Goal: Communication & Community: Answer question/provide support

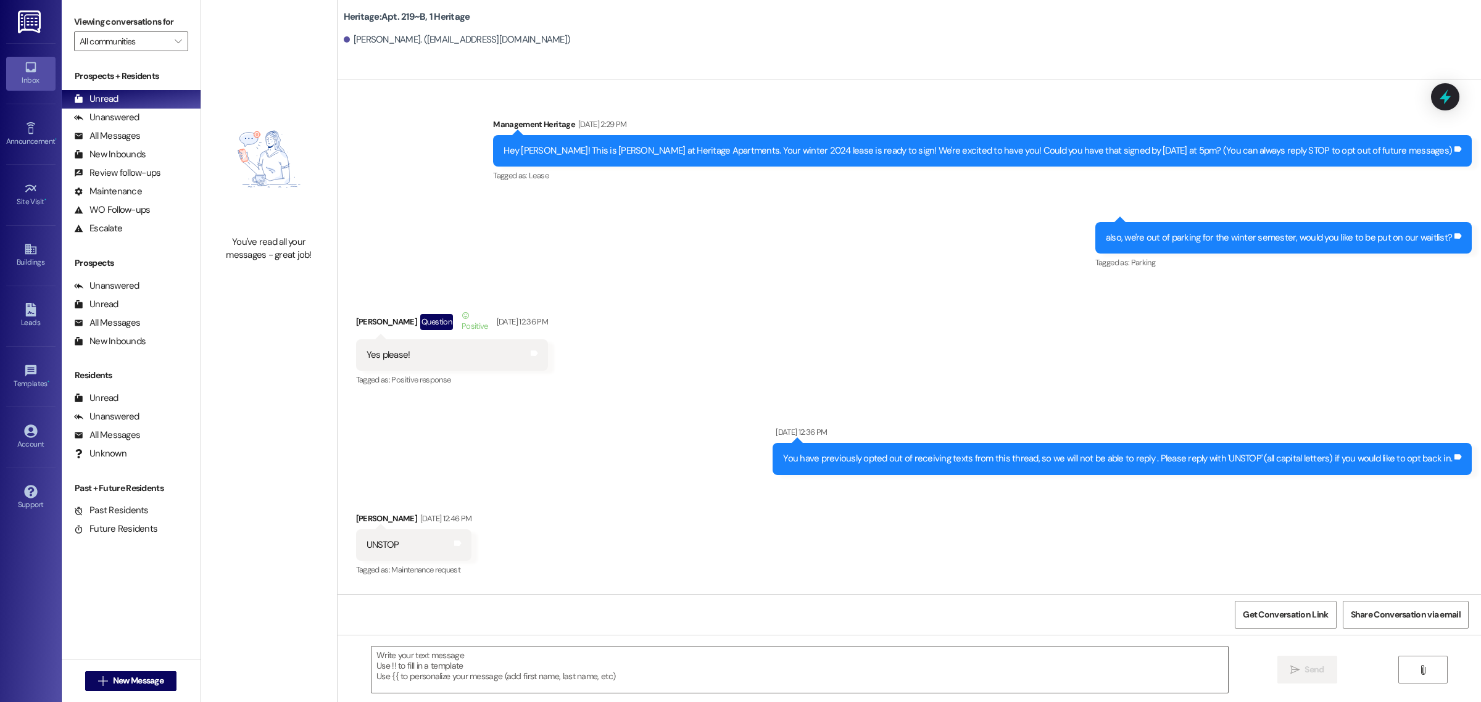
scroll to position [15331, 0]
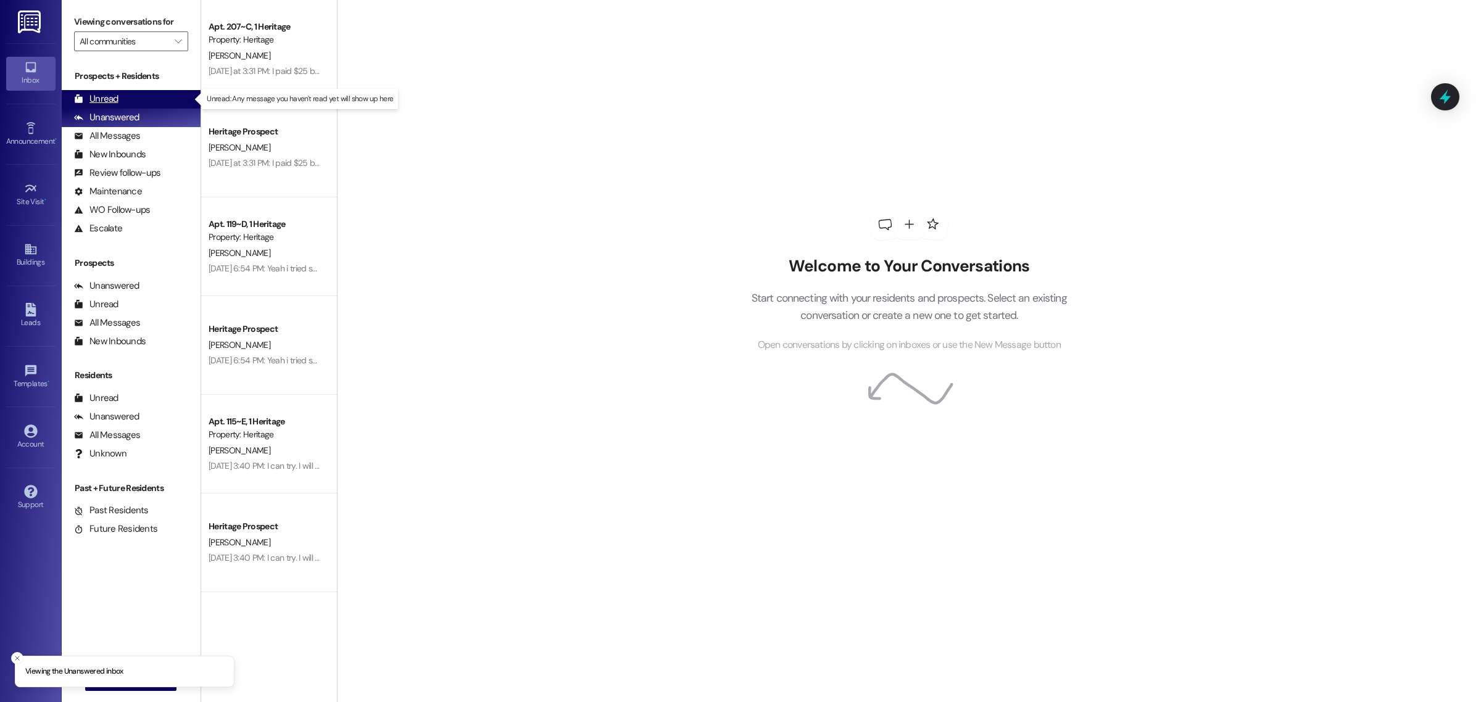
click at [152, 93] on div "Unread (0)" at bounding box center [131, 99] width 139 height 19
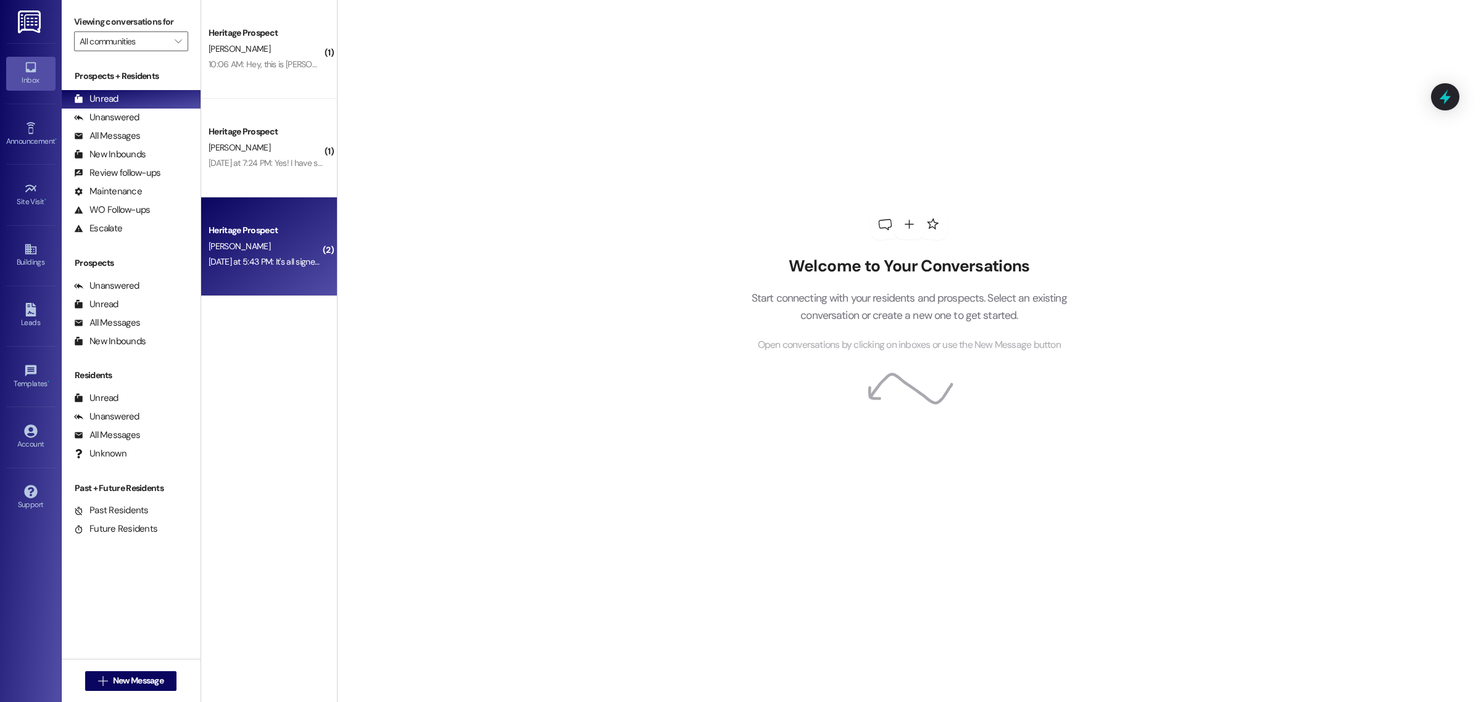
click at [299, 270] on div "Heritage Prospect [PERSON_NAME] [DATE] at 5:43 PM: It's all signed now [DATE] a…" at bounding box center [269, 246] width 136 height 99
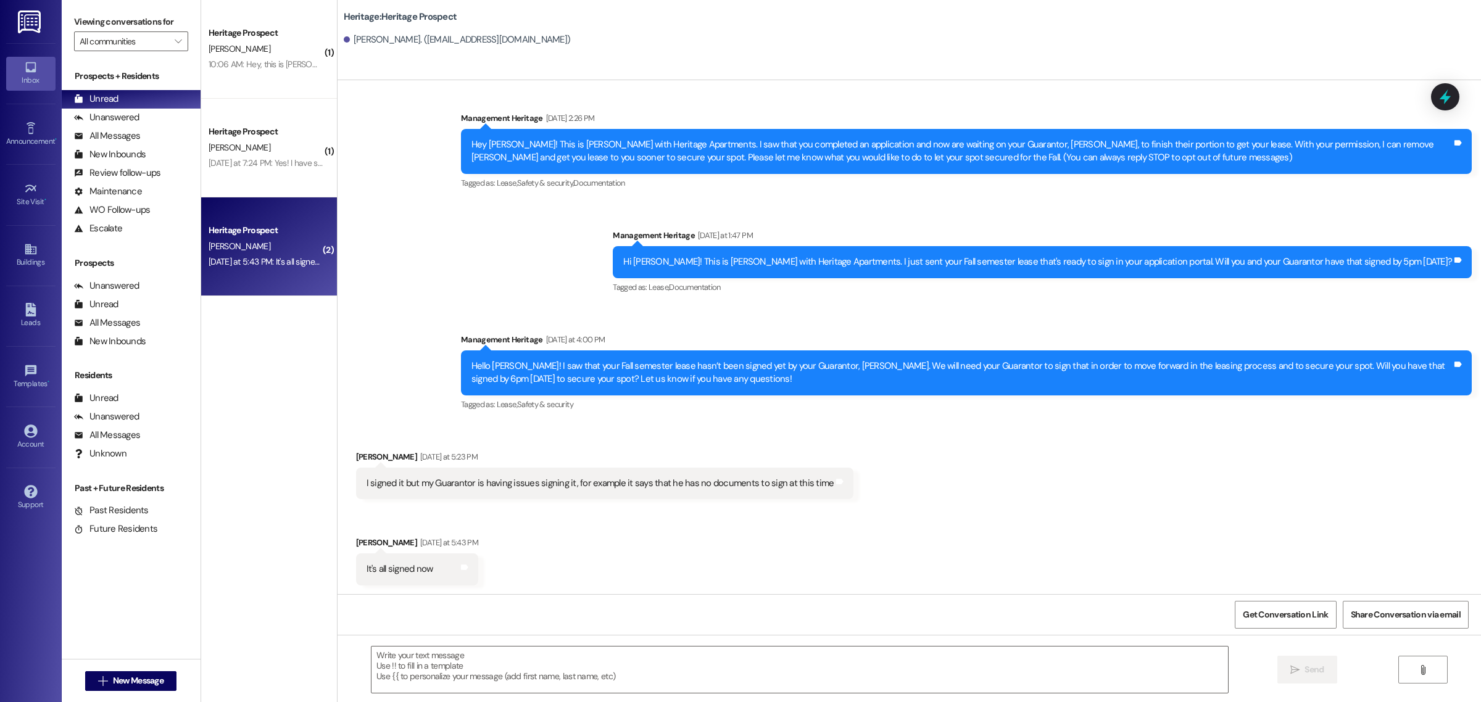
scroll to position [7, 0]
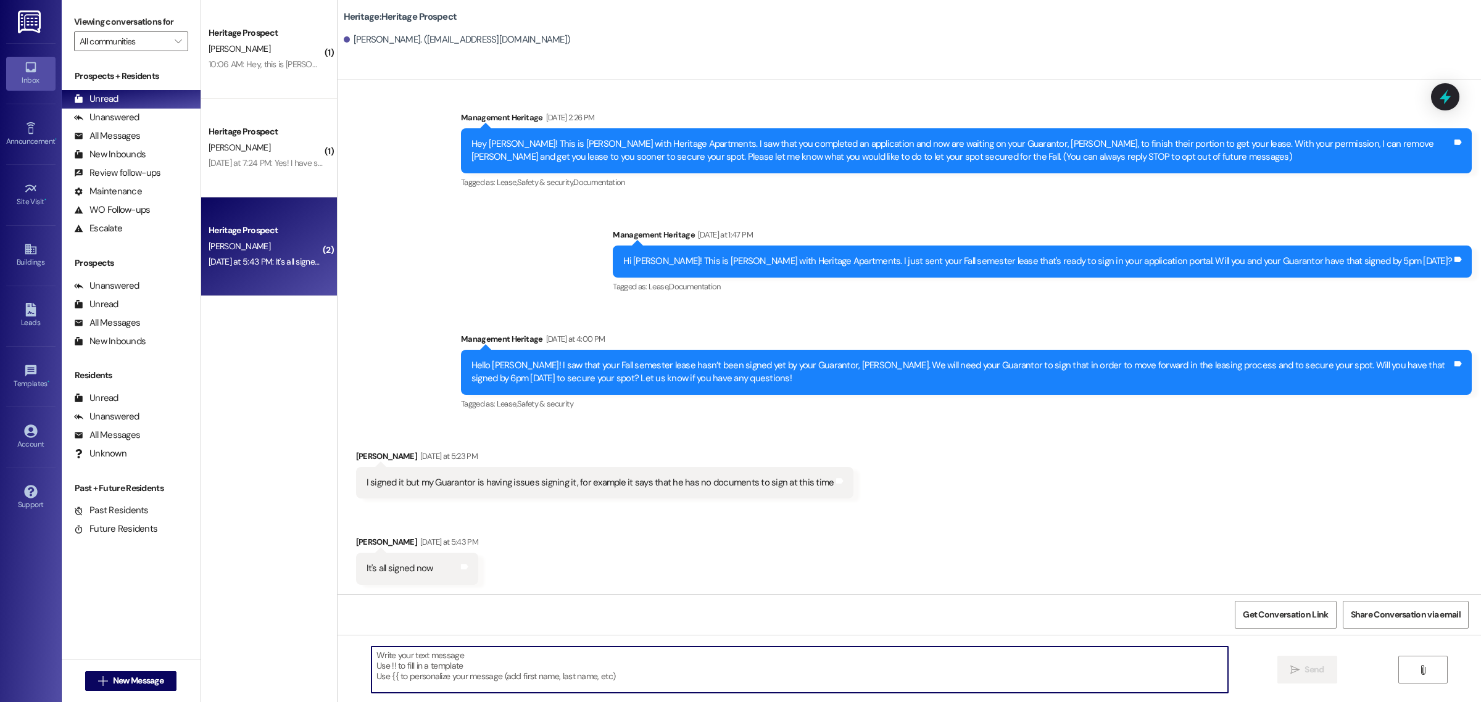
click at [492, 673] on textarea at bounding box center [799, 670] width 856 height 46
click at [656, 659] on textarea "Awesome! We're glad that you were able to troubleshoot that." at bounding box center [799, 670] width 856 height 46
paste textarea "All that is left to secure your lease is to pay the security deposit and applic…"
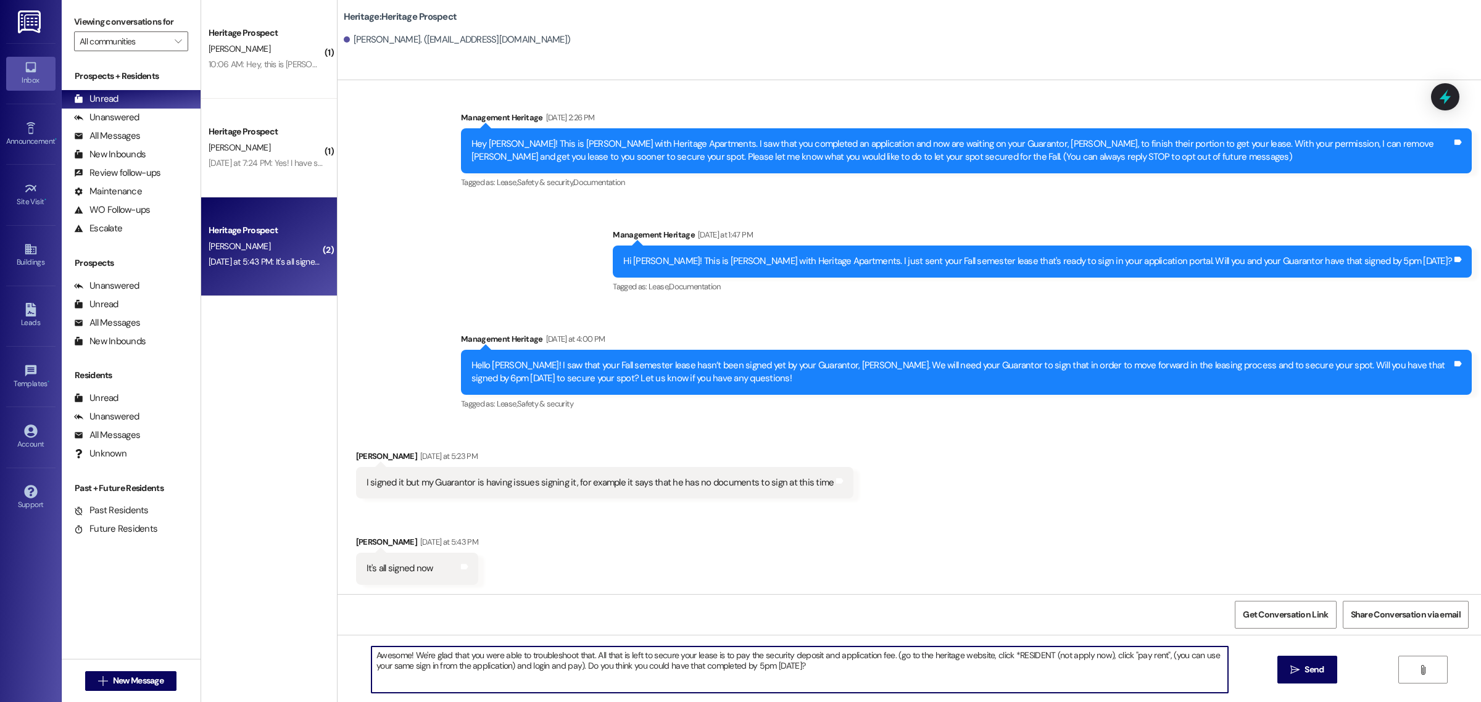
click at [845, 671] on textarea "Awesome! We're glad that you were able to troubleshoot that. All that is left t…" at bounding box center [799, 670] width 856 height 46
type textarea "Awesome! We're glad that you were able to troubleshoot that. All that is left t…"
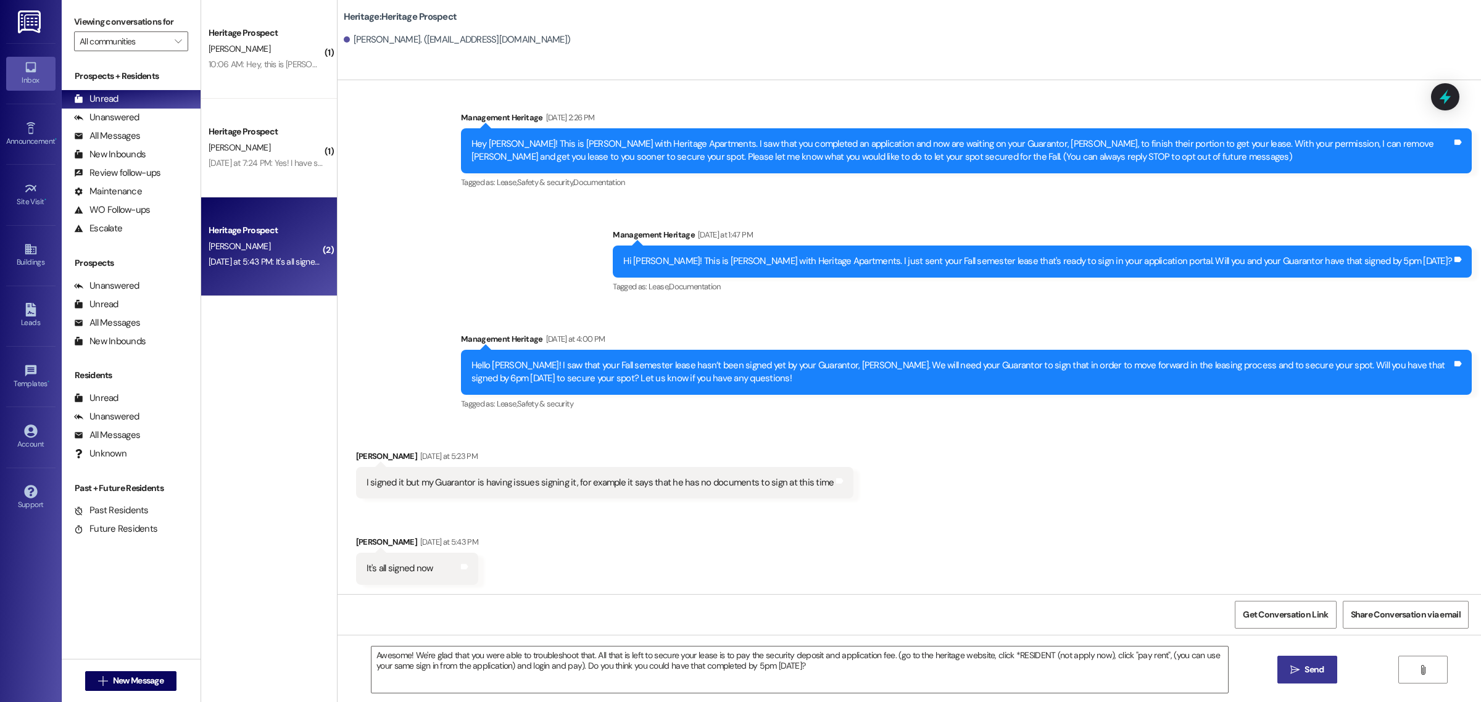
click at [1300, 673] on span " Send" at bounding box center [1307, 669] width 39 height 13
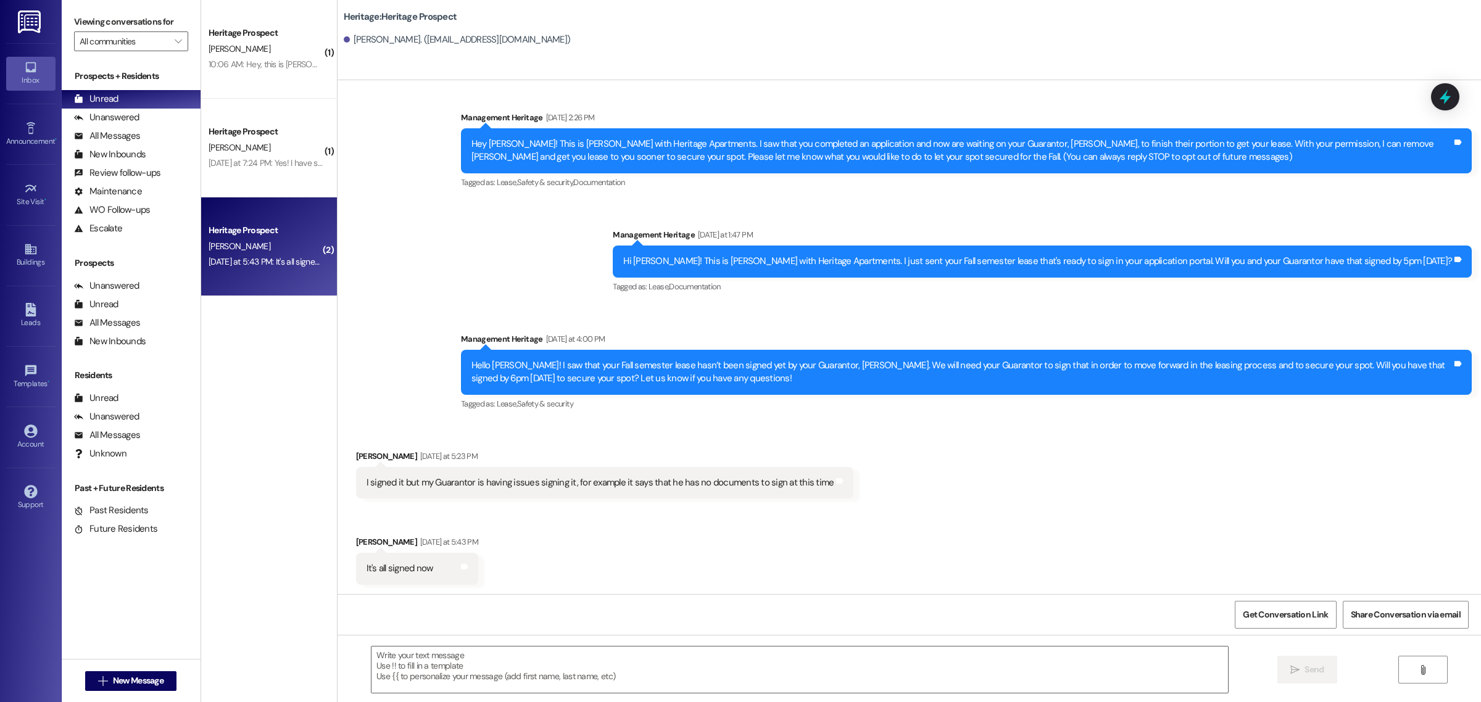
scroll to position [6, 0]
